Goal: Find contact information: Find contact information

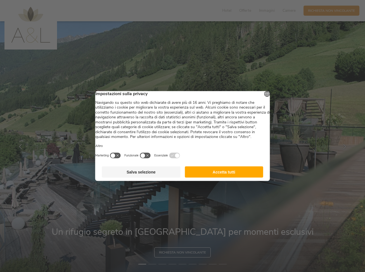
click at [217, 177] on button "Accetta tutti" at bounding box center [224, 171] width 79 height 11
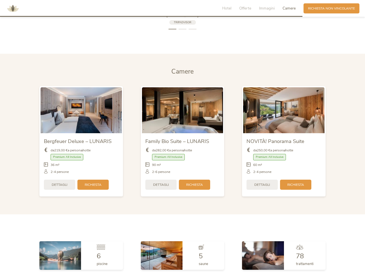
scroll to position [1115, 0]
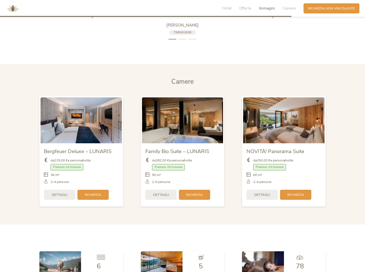
click at [281, 119] on img at bounding box center [283, 120] width 81 height 46
click at [265, 192] on span "Dettagli" at bounding box center [262, 194] width 16 height 5
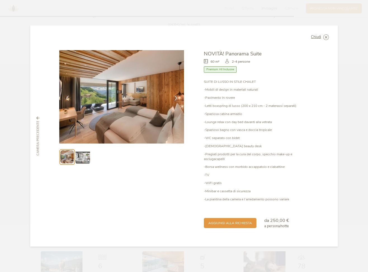
click at [82, 167] on div at bounding box center [121, 139] width 125 height 179
click at [83, 163] on img at bounding box center [82, 157] width 14 height 14
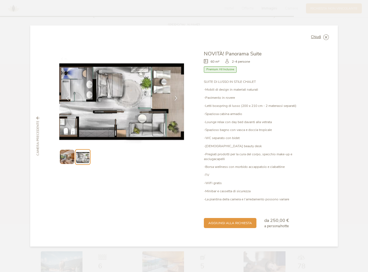
click at [67, 161] on img at bounding box center [67, 157] width 14 height 14
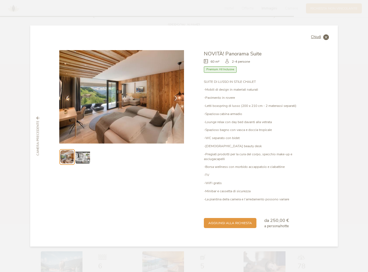
click at [327, 39] on icon at bounding box center [326, 37] width 6 height 6
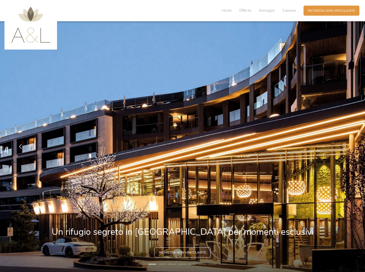
scroll to position [0, 0]
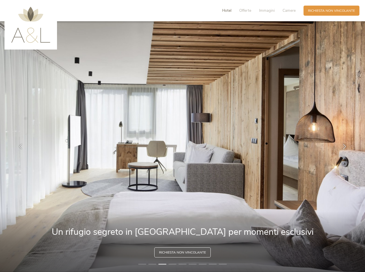
click at [226, 11] on span "Hotel" at bounding box center [226, 10] width 9 height 5
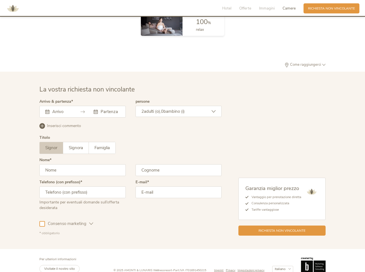
scroll to position [1396, 0]
click at [324, 63] on icon at bounding box center [323, 64] width 3 height 3
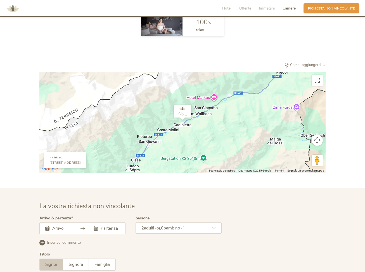
click at [188, 103] on img "AMONTI & LUNARIS Wellnessresort" at bounding box center [182, 113] width 22 height 20
drag, startPoint x: 95, startPoint y: 153, endPoint x: 89, endPoint y: 154, distance: 6.2
click at [81, 160] on div "[STREET_ADDRESS]" at bounding box center [64, 162] width 31 height 4
drag, startPoint x: 112, startPoint y: 154, endPoint x: 46, endPoint y: 156, distance: 66.0
click at [46, 156] on div "Indirizzo: [STREET_ADDRESS]" at bounding box center [65, 160] width 42 height 16
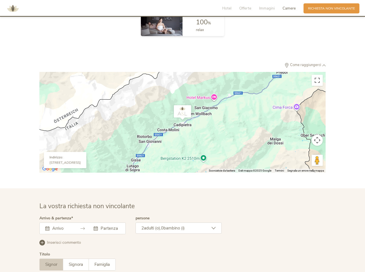
copy div "[STREET_ADDRESS]"
